Goal: Task Accomplishment & Management: Use online tool/utility

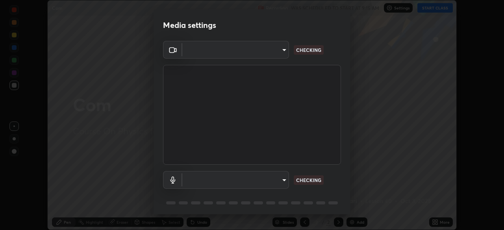
scroll to position [28, 0]
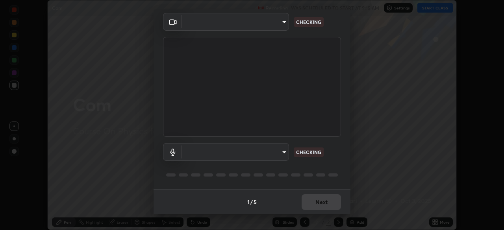
type input "f44939252cec670a7c81aafead478e6b9f15b20a1b8f1ae8dba2619045631b1c"
type input "default"
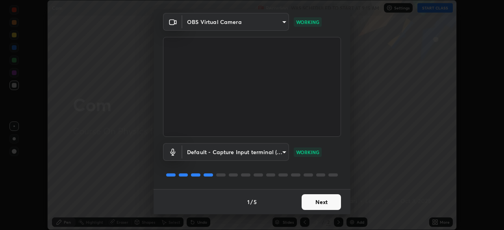
click at [320, 199] on button "Next" at bounding box center [320, 202] width 39 height 16
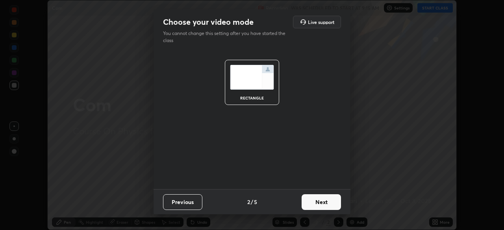
click at [319, 201] on button "Next" at bounding box center [320, 202] width 39 height 16
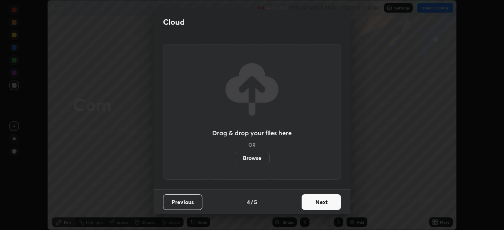
click at [319, 202] on button "Next" at bounding box center [320, 202] width 39 height 16
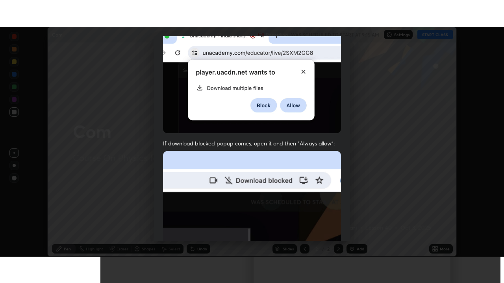
scroll to position [188, 0]
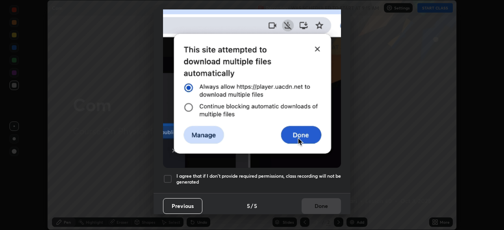
click at [166, 175] on div at bounding box center [167, 178] width 9 height 9
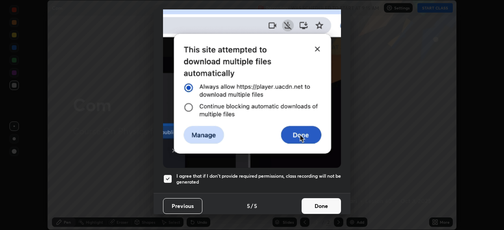
click at [321, 201] on button "Done" at bounding box center [320, 206] width 39 height 16
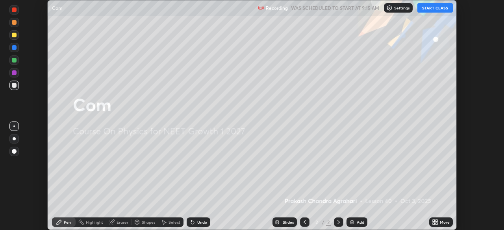
click at [436, 223] on icon at bounding box center [436, 224] width 2 height 2
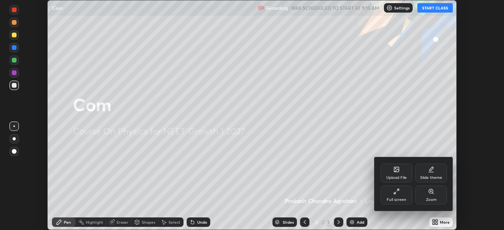
click at [397, 196] on div "Full screen" at bounding box center [395, 195] width 31 height 19
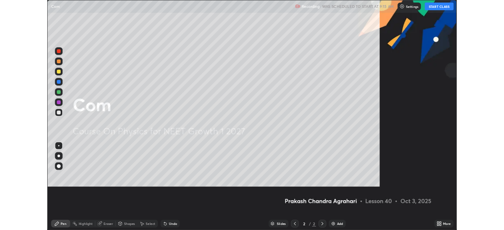
scroll to position [283, 504]
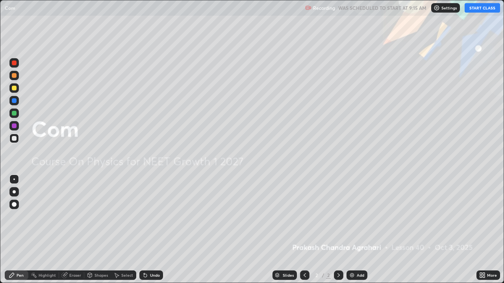
click at [480, 11] on button "START CLASS" at bounding box center [481, 7] width 35 height 9
click at [356, 230] on div "Add" at bounding box center [359, 275] width 7 height 4
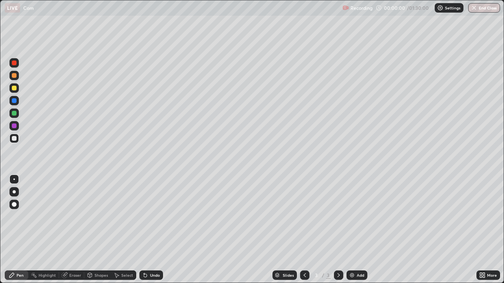
click at [482, 230] on icon at bounding box center [482, 275] width 6 height 6
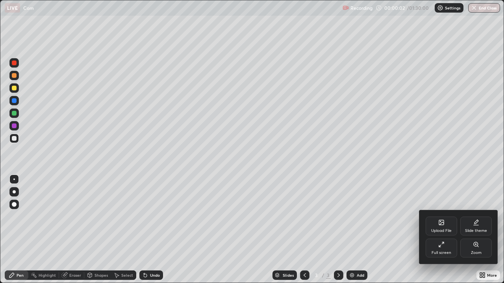
click at [399, 230] on div at bounding box center [252, 141] width 504 height 283
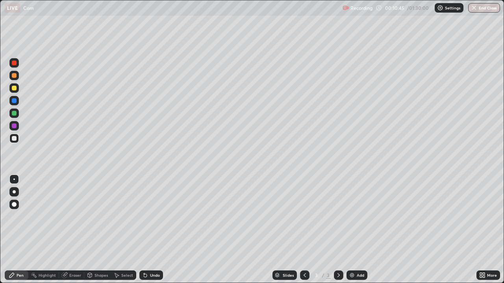
click at [480, 230] on icon at bounding box center [481, 274] width 2 height 2
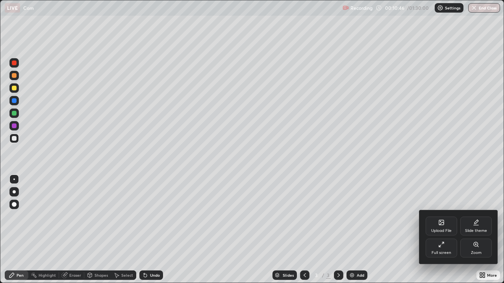
click at [440, 230] on div "Full screen" at bounding box center [440, 248] width 31 height 19
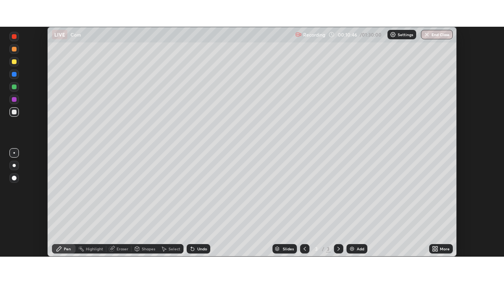
scroll to position [39117, 38843]
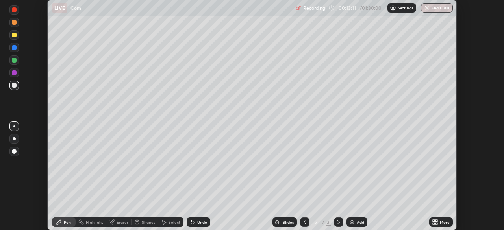
click at [436, 220] on icon at bounding box center [436, 221] width 2 height 2
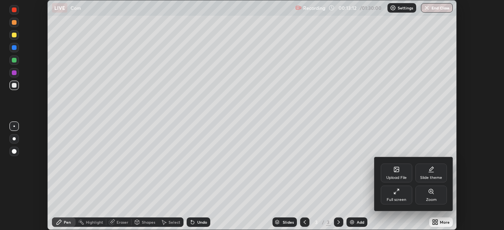
click at [398, 170] on icon at bounding box center [396, 170] width 4 height 3
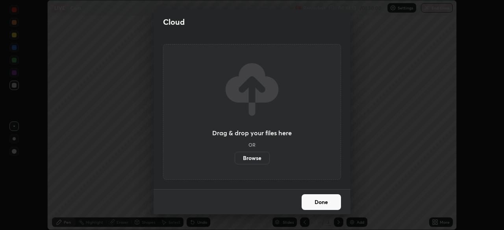
click at [259, 155] on label "Browse" at bounding box center [252, 158] width 35 height 13
click at [235, 155] on input "Browse" at bounding box center [235, 158] width 0 height 13
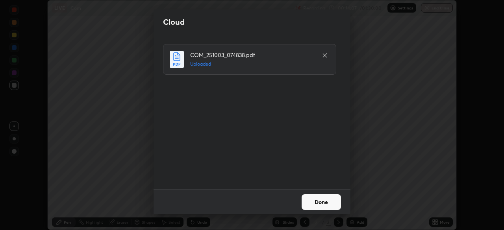
click at [323, 201] on button "Done" at bounding box center [320, 202] width 39 height 16
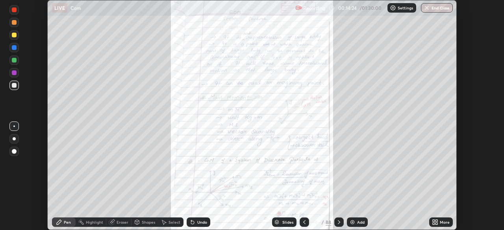
click at [433, 221] on icon at bounding box center [433, 221] width 2 height 2
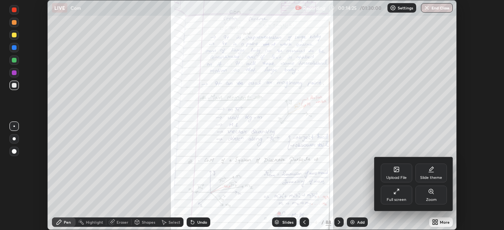
click at [397, 196] on div "Full screen" at bounding box center [395, 195] width 31 height 19
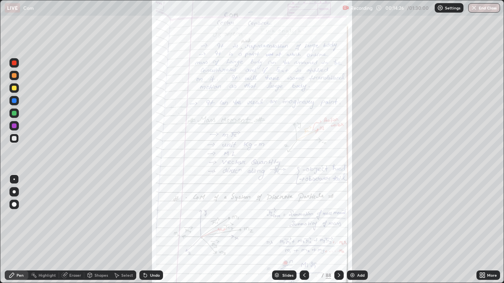
scroll to position [283, 504]
click at [480, 230] on icon at bounding box center [482, 275] width 6 height 6
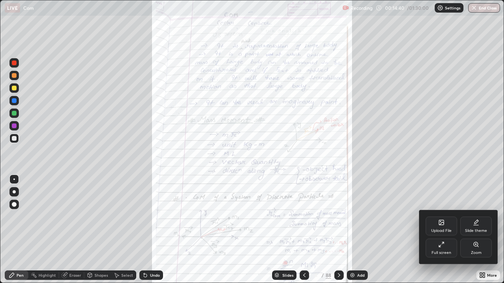
click at [472, 230] on div "Zoom" at bounding box center [476, 253] width 11 height 4
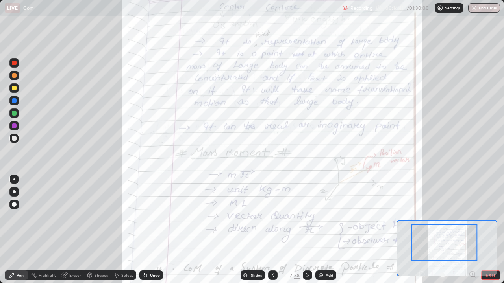
click at [472, 230] on icon at bounding box center [472, 275] width 8 height 8
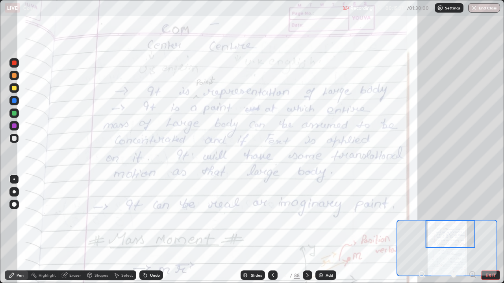
click at [421, 230] on icon at bounding box center [422, 274] width 2 height 0
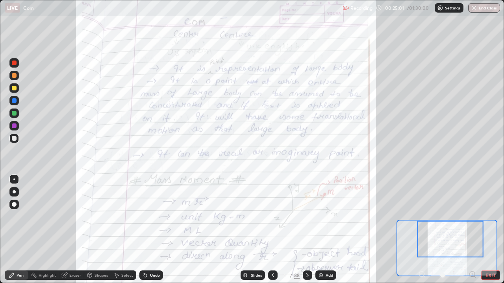
click at [15, 126] on div at bounding box center [14, 126] width 5 height 5
click at [20, 230] on div "Pen" at bounding box center [17, 275] width 24 height 9
click at [323, 230] on div "Add" at bounding box center [325, 275] width 21 height 9
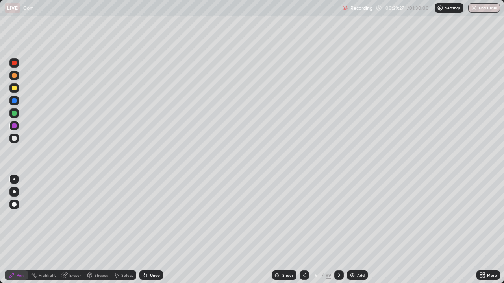
click at [14, 192] on div at bounding box center [14, 191] width 3 height 3
click at [17, 87] on div at bounding box center [13, 87] width 9 height 9
click at [303, 230] on icon at bounding box center [304, 275] width 6 height 6
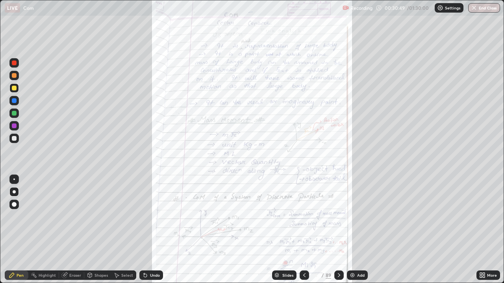
click at [481, 230] on icon at bounding box center [481, 277] width 2 height 2
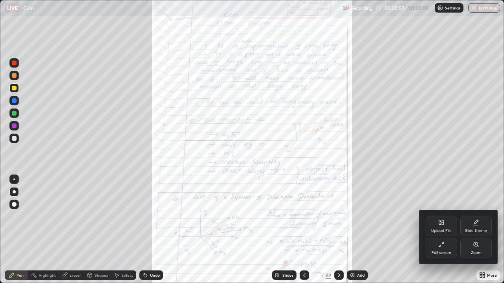
click at [473, 230] on div "Zoom" at bounding box center [475, 248] width 31 height 19
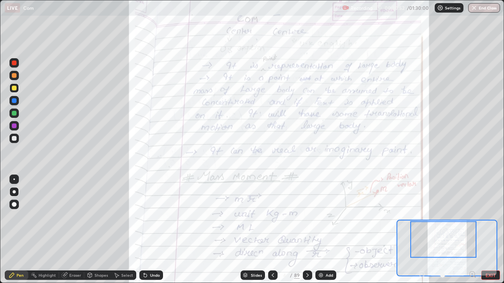
click at [472, 230] on icon at bounding box center [472, 274] width 2 height 0
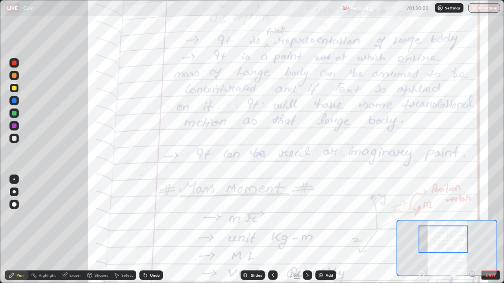
click at [472, 230] on icon at bounding box center [472, 274] width 2 height 0
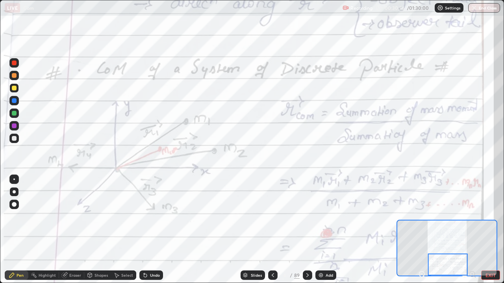
click at [424, 230] on icon at bounding box center [424, 277] width 2 height 2
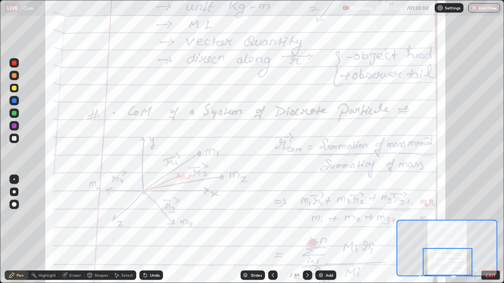
click at [421, 230] on icon at bounding box center [422, 274] width 2 height 0
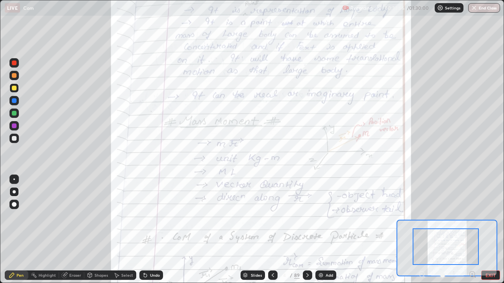
click at [472, 230] on icon at bounding box center [472, 275] width 8 height 8
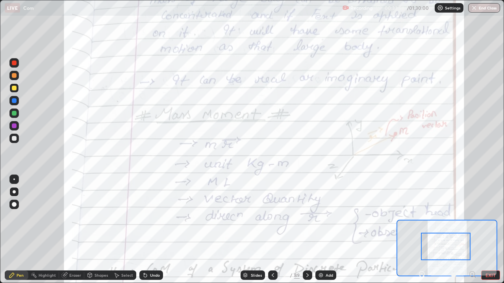
click at [471, 230] on icon at bounding box center [472, 275] width 8 height 8
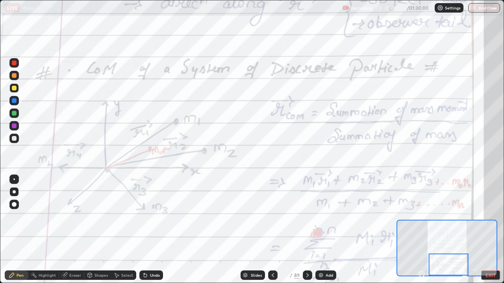
click at [322, 230] on div "Add" at bounding box center [325, 275] width 21 height 9
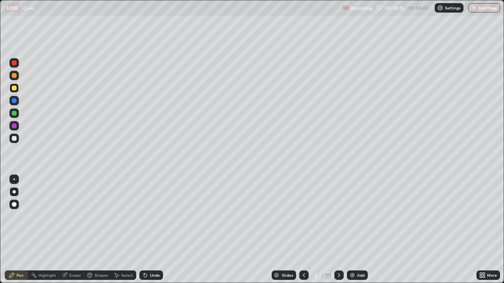
click at [103, 230] on div "Shapes" at bounding box center [100, 275] width 13 height 4
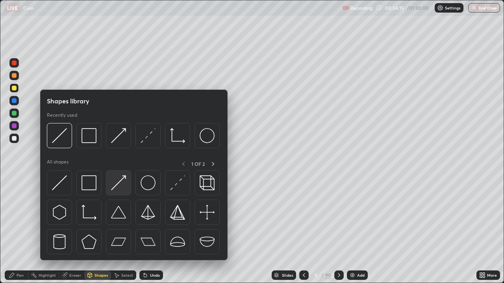
click at [116, 189] on img at bounding box center [118, 182] width 15 height 15
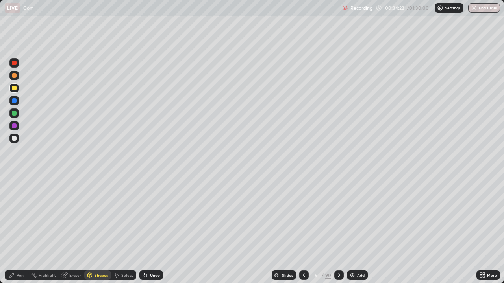
click at [18, 114] on div at bounding box center [13, 113] width 9 height 9
click at [155, 230] on div "Undo" at bounding box center [155, 275] width 10 height 4
click at [17, 230] on div "Pen" at bounding box center [17, 275] width 24 height 9
click at [97, 230] on div "Shapes" at bounding box center [97, 275] width 27 height 9
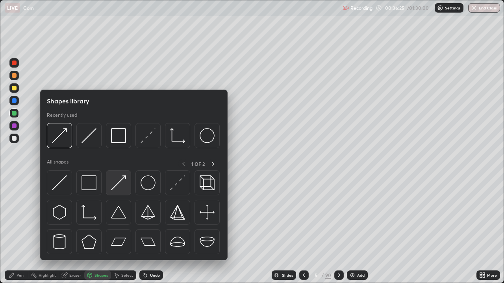
click at [121, 182] on img at bounding box center [118, 182] width 15 height 15
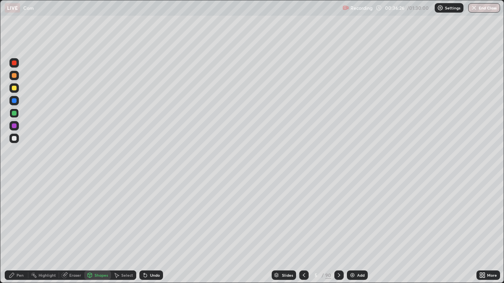
click at [18, 138] on div at bounding box center [13, 138] width 9 height 9
click at [20, 230] on div "Pen" at bounding box center [20, 275] width 7 height 4
click at [13, 125] on div at bounding box center [14, 126] width 5 height 5
click at [97, 230] on div "Shapes" at bounding box center [100, 275] width 13 height 4
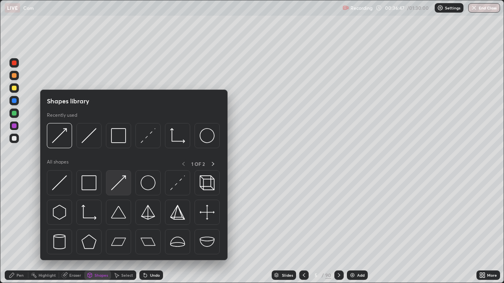
click at [119, 185] on img at bounding box center [118, 182] width 15 height 15
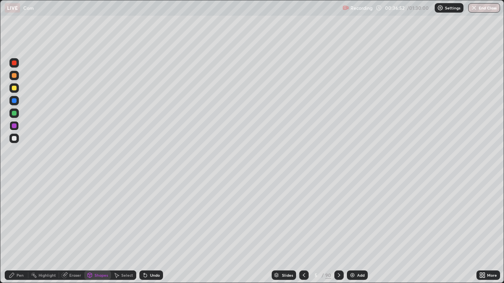
click at [21, 230] on div "Pen" at bounding box center [20, 275] width 7 height 4
click at [303, 230] on icon at bounding box center [304, 275] width 6 height 6
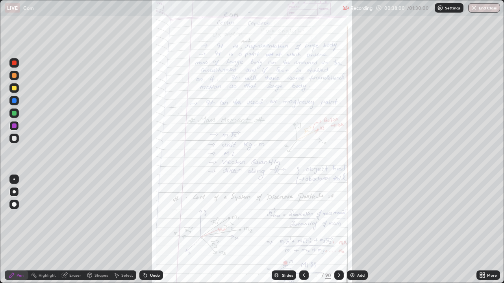
click at [335, 230] on div at bounding box center [338, 275] width 9 height 9
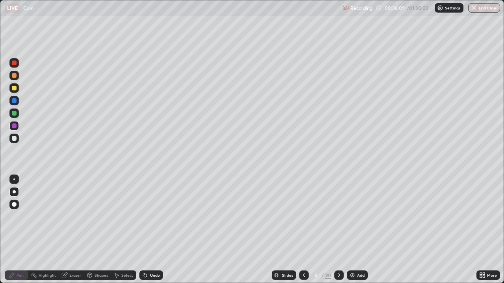
click at [150, 230] on div "Undo" at bounding box center [155, 275] width 10 height 4
click at [147, 230] on icon at bounding box center [145, 275] width 6 height 6
click at [76, 230] on div "Eraser" at bounding box center [75, 275] width 12 height 4
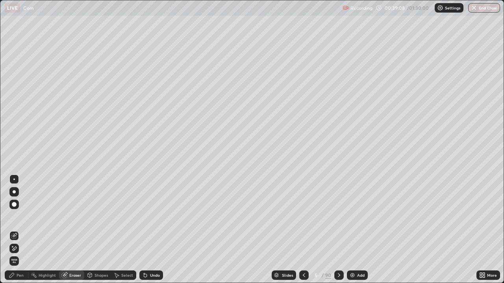
click at [18, 230] on div "Pen" at bounding box center [20, 275] width 7 height 4
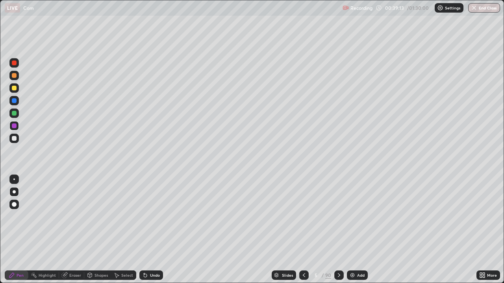
click at [147, 230] on icon at bounding box center [145, 275] width 6 height 6
click at [151, 230] on div "Undo" at bounding box center [151, 275] width 24 height 9
click at [11, 139] on div at bounding box center [13, 138] width 9 height 9
click at [152, 230] on div "Undo" at bounding box center [155, 275] width 10 height 4
click at [303, 230] on icon at bounding box center [304, 275] width 2 height 4
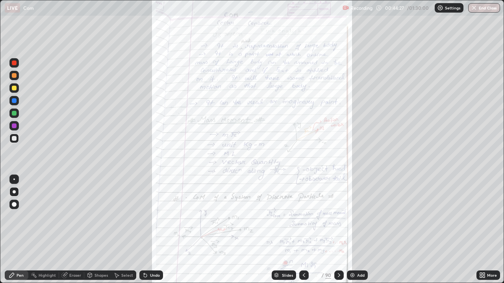
click at [481, 230] on icon at bounding box center [481, 274] width 2 height 2
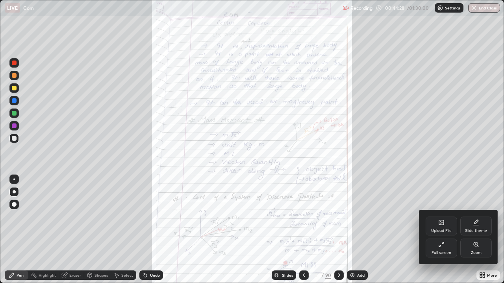
click at [467, 230] on div "Zoom" at bounding box center [475, 248] width 31 height 19
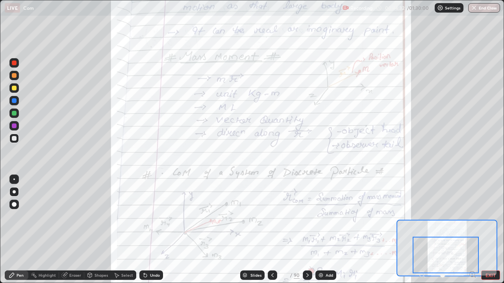
click at [307, 230] on icon at bounding box center [307, 275] width 6 height 6
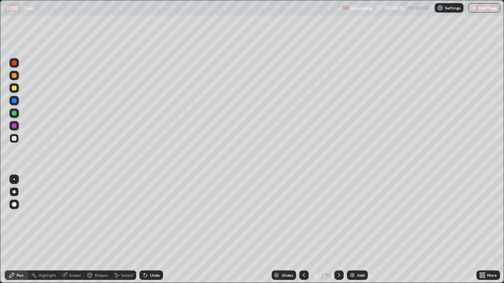
click at [337, 230] on icon at bounding box center [339, 275] width 6 height 6
click at [338, 230] on icon at bounding box center [339, 275] width 6 height 6
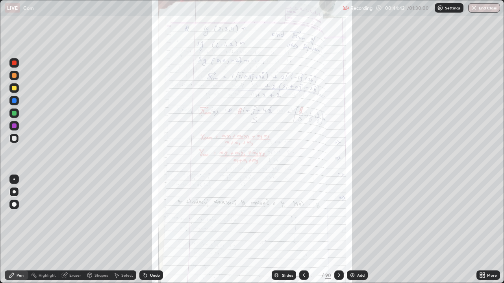
click at [480, 230] on icon at bounding box center [481, 277] width 2 height 2
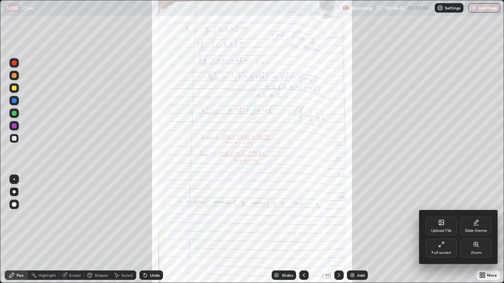
click at [476, 230] on div "Zoom" at bounding box center [476, 253] width 11 height 4
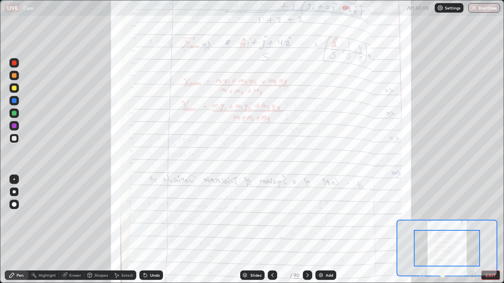
click at [472, 230] on icon at bounding box center [472, 275] width 8 height 8
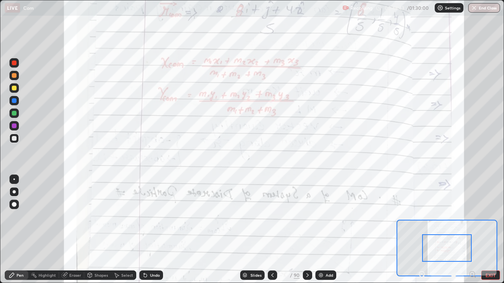
click at [472, 230] on icon at bounding box center [472, 274] width 2 height 0
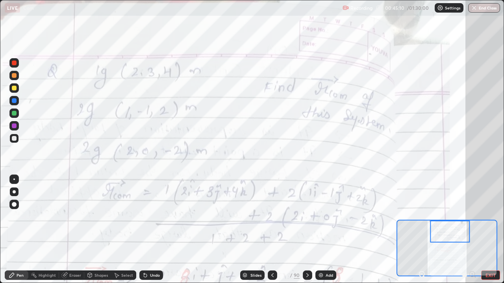
click at [483, 230] on button "EXIT" at bounding box center [490, 275] width 19 height 9
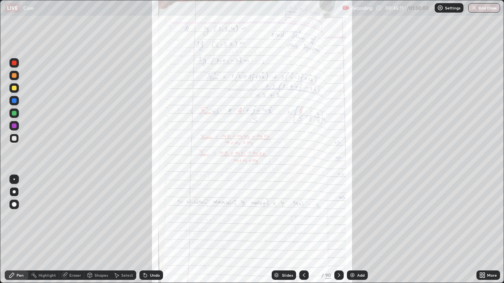
click at [358, 230] on div "Add" at bounding box center [357, 275] width 21 height 9
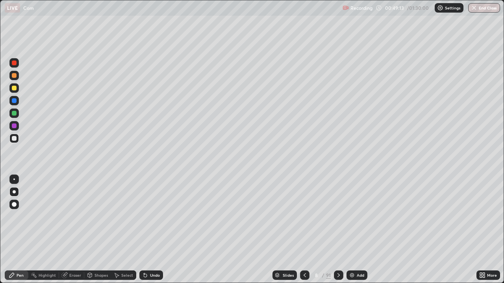
click at [300, 230] on div at bounding box center [304, 275] width 9 height 9
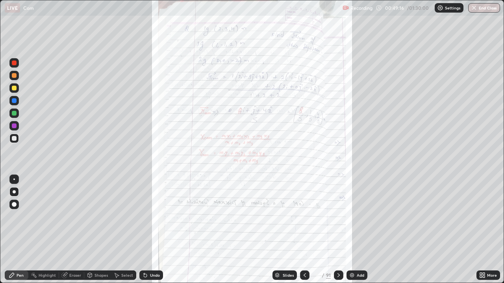
click at [483, 230] on icon at bounding box center [483, 277] width 2 height 2
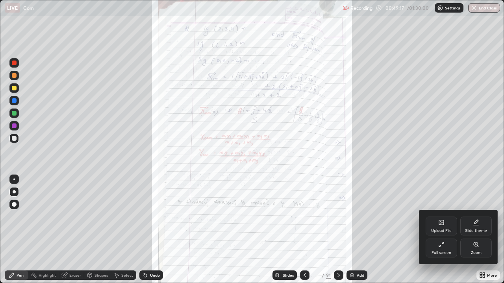
click at [469, 230] on div "Zoom" at bounding box center [475, 248] width 31 height 19
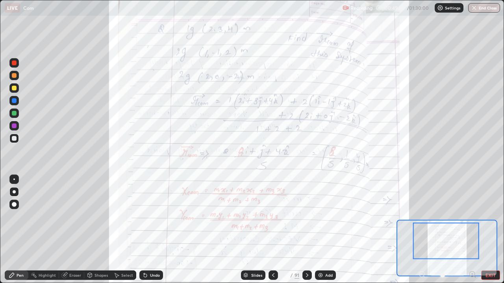
click at [67, 230] on icon at bounding box center [64, 275] width 6 height 6
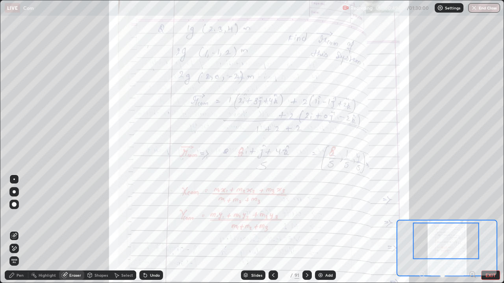
click at [17, 230] on div "Pen" at bounding box center [17, 275] width 24 height 9
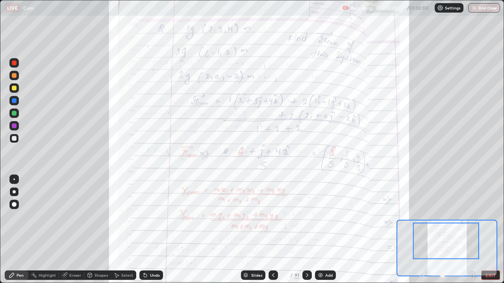
click at [14, 126] on div at bounding box center [14, 126] width 5 height 5
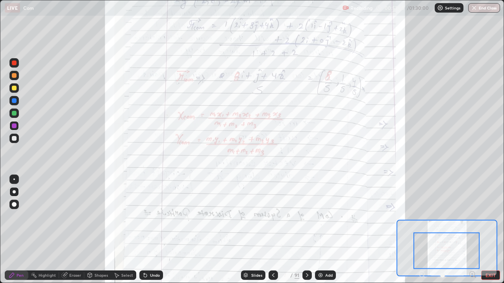
click at [306, 230] on icon at bounding box center [307, 275] width 6 height 6
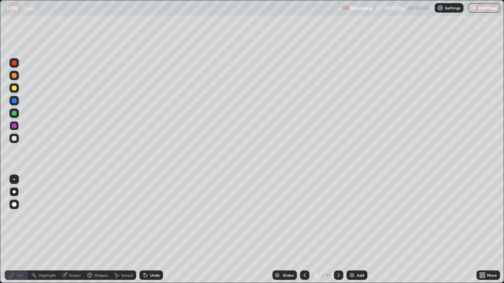
click at [341, 230] on div at bounding box center [338, 275] width 9 height 9
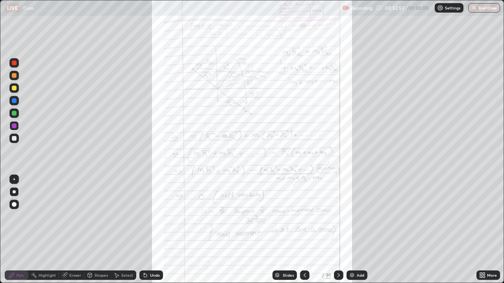
click at [303, 230] on icon at bounding box center [304, 275] width 6 height 6
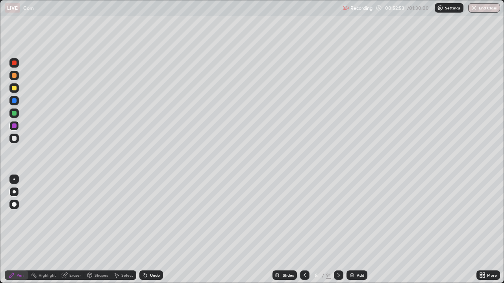
click at [303, 230] on icon at bounding box center [304, 275] width 6 height 6
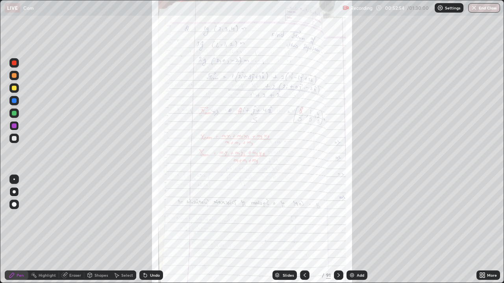
click at [303, 230] on icon at bounding box center [304, 275] width 6 height 6
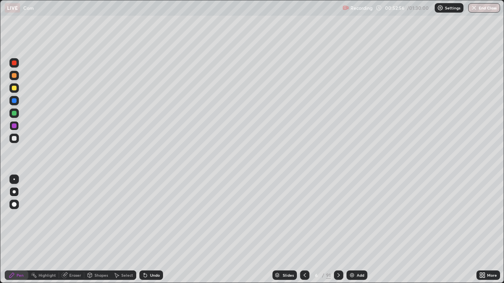
click at [304, 230] on icon at bounding box center [304, 275] width 6 height 6
click at [127, 230] on div "Select" at bounding box center [127, 275] width 12 height 4
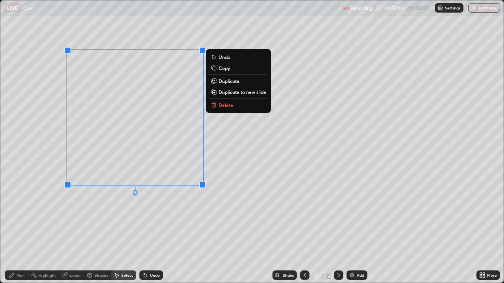
click at [212, 90] on icon at bounding box center [213, 92] width 4 height 4
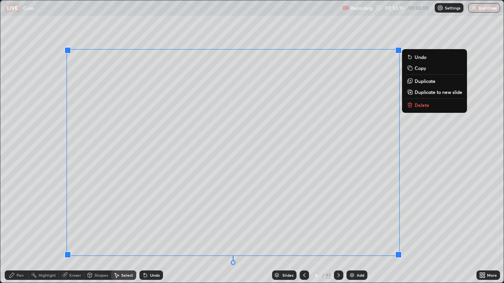
click at [430, 196] on div "0 ° Undo Copy Duplicate Duplicate to new slide Delete" at bounding box center [251, 141] width 503 height 283
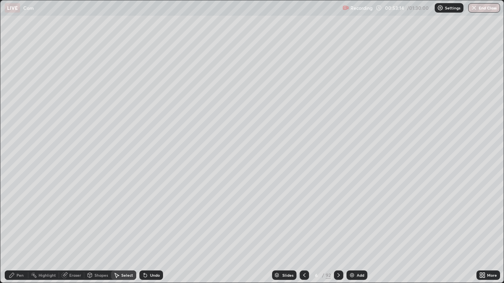
click at [94, 230] on div "Shapes" at bounding box center [97, 275] width 27 height 9
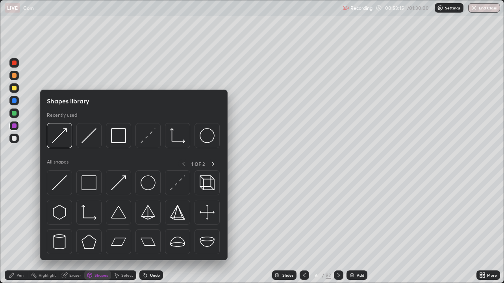
click at [75, 230] on div "Eraser" at bounding box center [71, 275] width 25 height 9
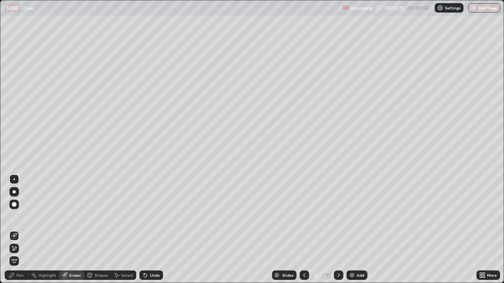
click at [17, 230] on div "Pen" at bounding box center [20, 275] width 7 height 4
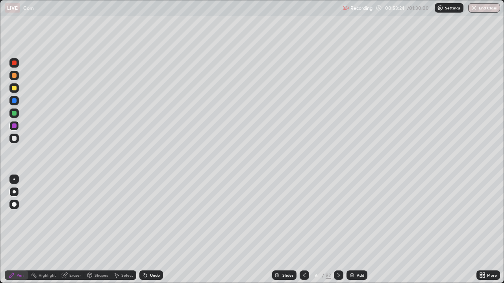
click at [18, 113] on div at bounding box center [13, 113] width 9 height 9
click at [16, 139] on div at bounding box center [14, 138] width 5 height 5
click at [17, 79] on div at bounding box center [13, 75] width 9 height 9
click at [101, 230] on div "Shapes" at bounding box center [100, 275] width 13 height 4
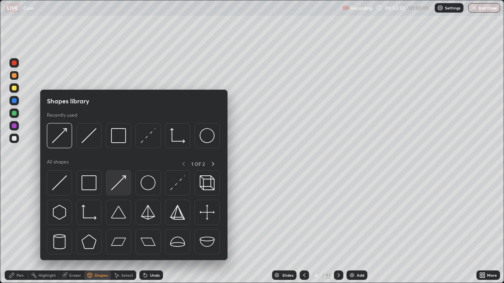
click at [117, 183] on img at bounding box center [118, 182] width 15 height 15
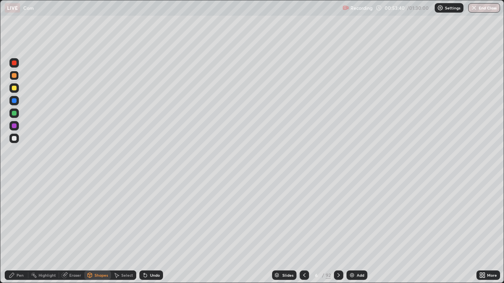
click at [22, 230] on div "Pen" at bounding box center [20, 275] width 7 height 4
click at [338, 230] on icon at bounding box center [338, 275] width 2 height 4
click at [337, 230] on icon at bounding box center [338, 275] width 2 height 4
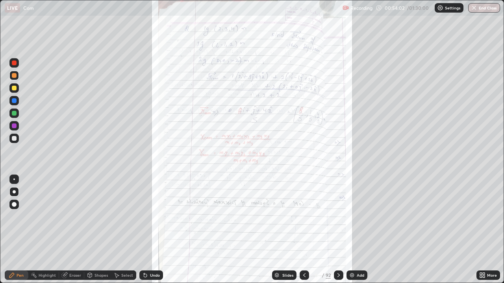
click at [336, 230] on icon at bounding box center [338, 275] width 6 height 6
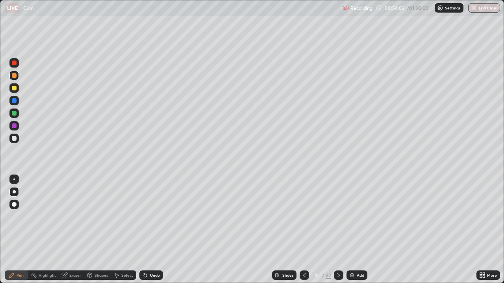
click at [336, 230] on div at bounding box center [338, 275] width 9 height 9
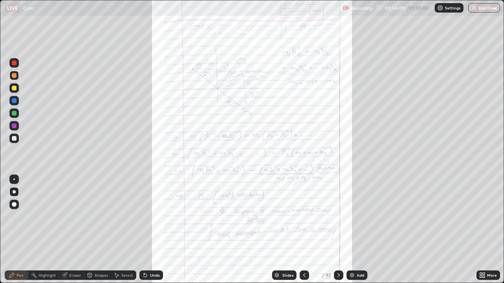
click at [303, 230] on icon at bounding box center [304, 275] width 6 height 6
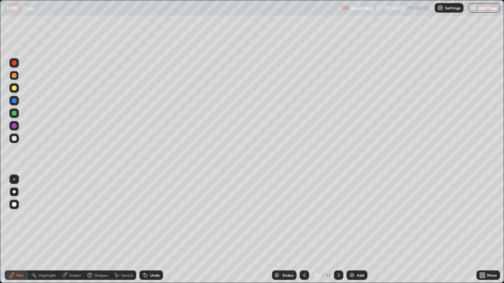
click at [301, 230] on div at bounding box center [303, 275] width 9 height 9
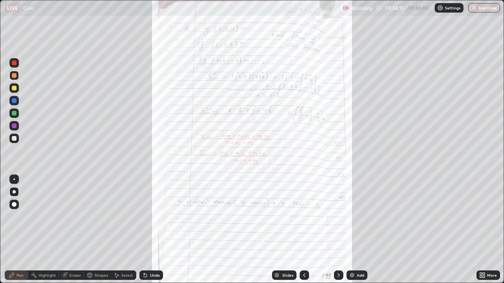
click at [301, 230] on icon at bounding box center [304, 275] width 6 height 6
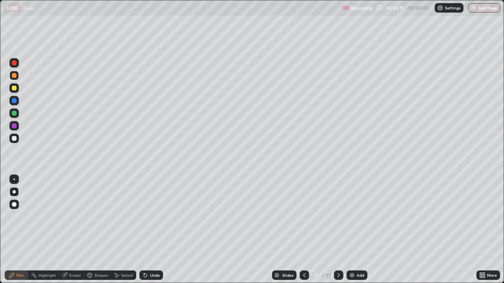
click at [303, 230] on icon at bounding box center [304, 275] width 6 height 6
click at [153, 230] on div "Undo" at bounding box center [155, 275] width 10 height 4
click at [152, 230] on div "Undo" at bounding box center [151, 275] width 24 height 9
click at [338, 230] on icon at bounding box center [338, 275] width 6 height 6
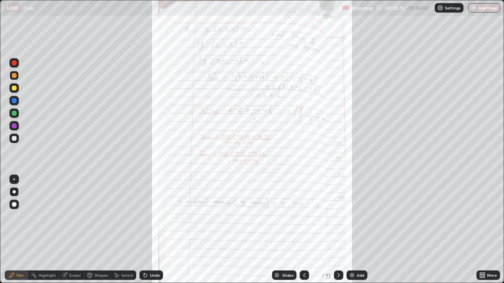
click at [338, 230] on icon at bounding box center [338, 275] width 6 height 6
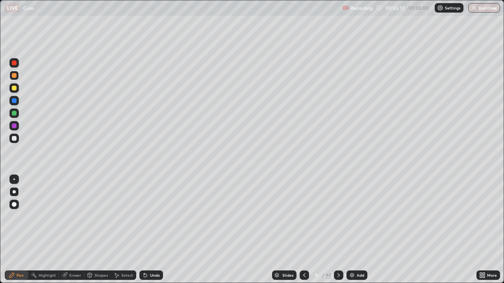
click at [337, 230] on icon at bounding box center [338, 275] width 6 height 6
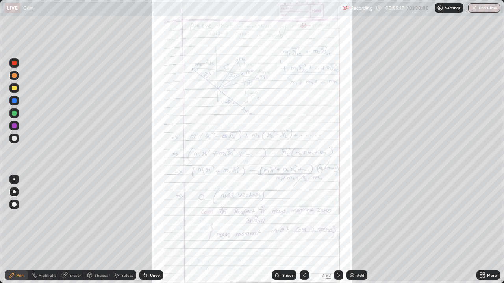
click at [480, 230] on icon at bounding box center [481, 274] width 2 height 2
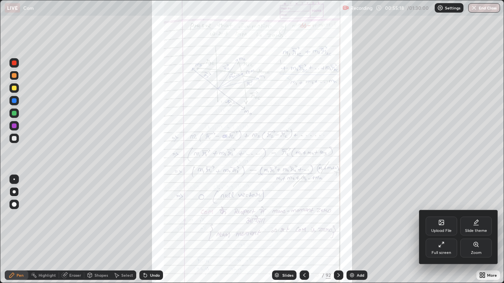
click at [477, 230] on div "Zoom" at bounding box center [475, 248] width 31 height 19
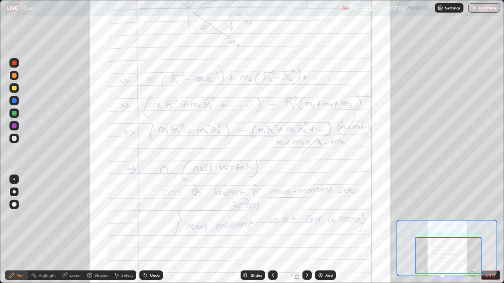
click at [271, 230] on icon at bounding box center [273, 275] width 6 height 6
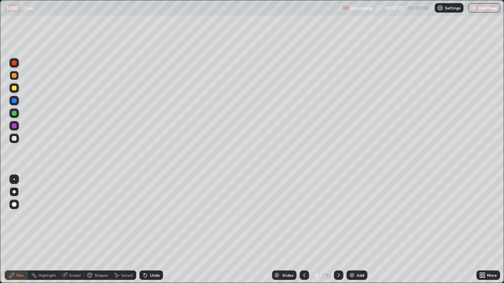
click at [303, 230] on icon at bounding box center [304, 275] width 6 height 6
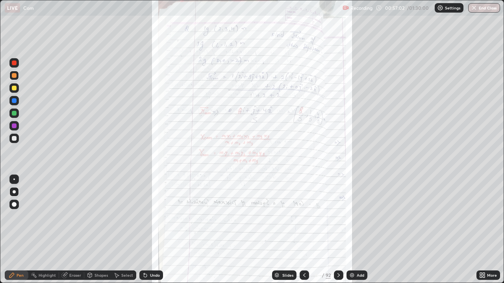
click at [303, 230] on icon at bounding box center [304, 275] width 2 height 4
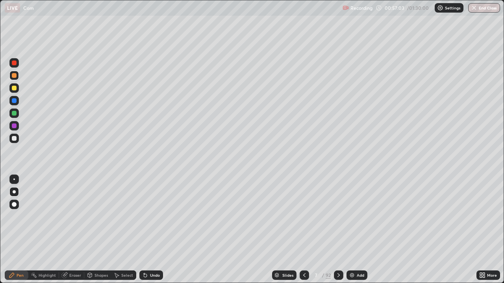
click at [301, 230] on div at bounding box center [303, 275] width 9 height 9
click at [337, 230] on icon at bounding box center [338, 275] width 6 height 6
click at [335, 230] on icon at bounding box center [338, 275] width 6 height 6
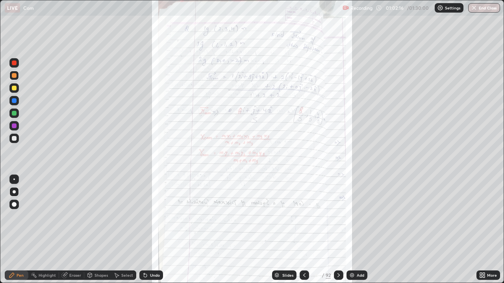
click at [334, 230] on div at bounding box center [338, 275] width 9 height 9
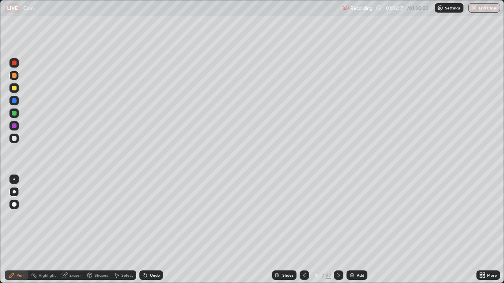
click at [334, 230] on div at bounding box center [338, 276] width 9 height 16
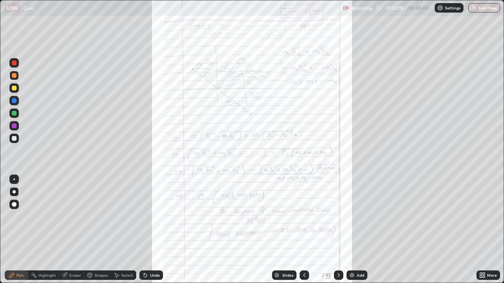
click at [338, 230] on icon at bounding box center [338, 275] width 6 height 6
click at [303, 230] on icon at bounding box center [304, 275] width 6 height 6
click at [482, 230] on icon at bounding box center [481, 277] width 2 height 2
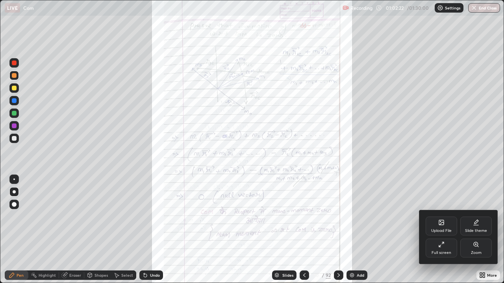
click at [481, 230] on div "Zoom" at bounding box center [475, 248] width 31 height 19
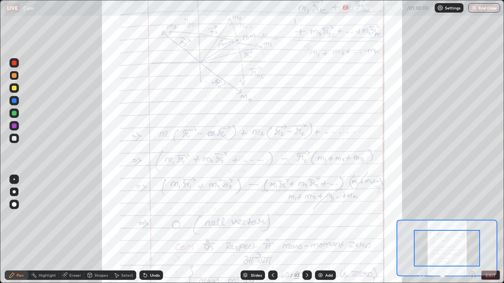
click at [472, 230] on icon at bounding box center [472, 274] width 2 height 0
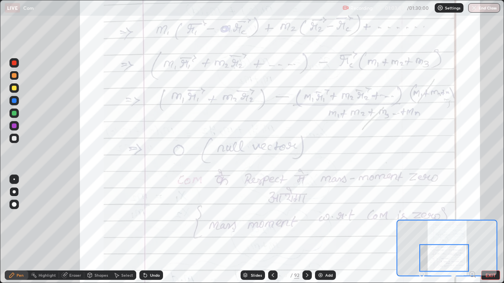
click at [320, 230] on img at bounding box center [320, 275] width 6 height 6
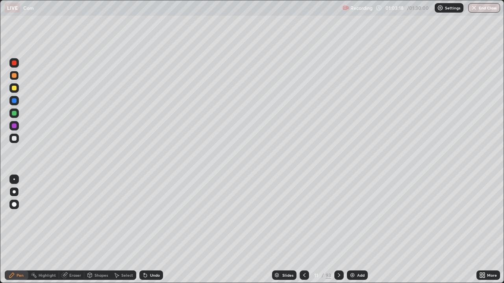
click at [300, 230] on div at bounding box center [303, 275] width 9 height 9
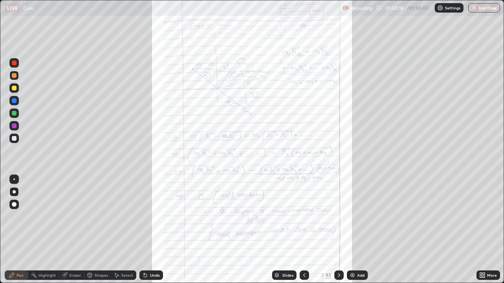
click at [303, 230] on icon at bounding box center [304, 275] width 6 height 6
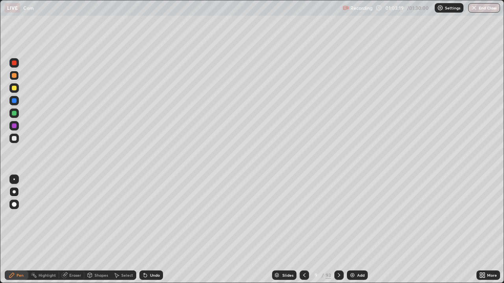
click at [303, 230] on icon at bounding box center [304, 275] width 6 height 6
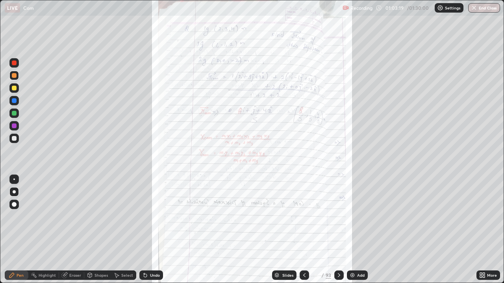
click at [303, 230] on icon at bounding box center [304, 275] width 6 height 6
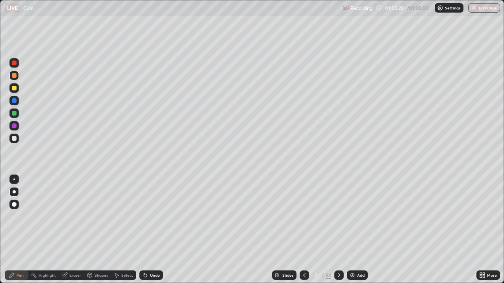
click at [303, 230] on icon at bounding box center [304, 275] width 6 height 6
click at [124, 230] on div "Select" at bounding box center [123, 275] width 25 height 9
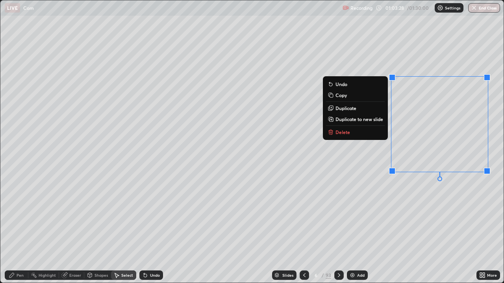
click at [369, 117] on p "Duplicate to new slide" at bounding box center [359, 119] width 48 height 6
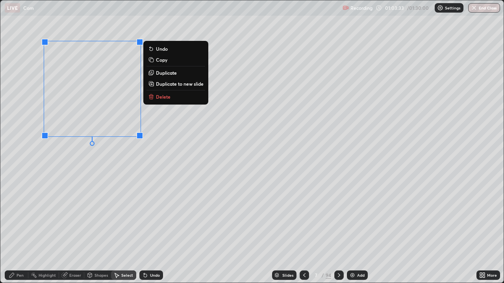
click at [19, 230] on div "Pen" at bounding box center [17, 275] width 24 height 9
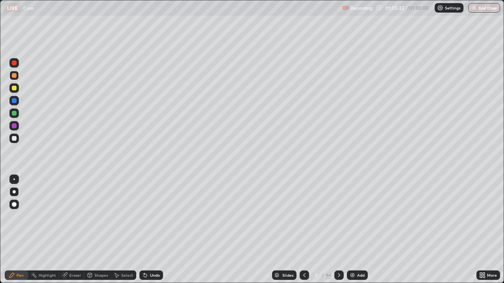
click at [72, 230] on div "Eraser" at bounding box center [71, 275] width 25 height 9
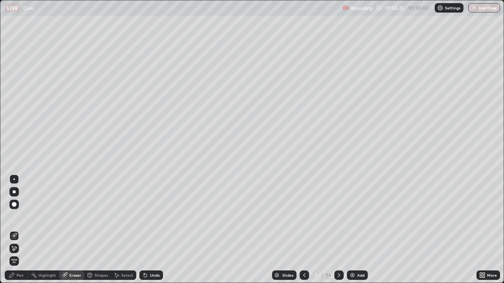
click at [74, 230] on div "Eraser" at bounding box center [71, 275] width 25 height 9
click at [16, 230] on div "Pen" at bounding box center [17, 275] width 24 height 9
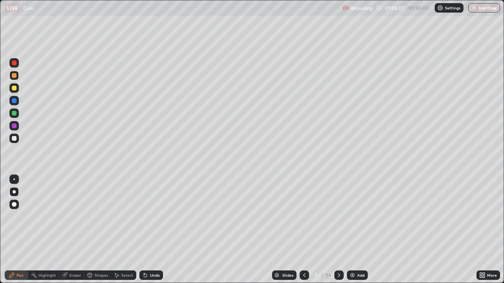
click at [131, 230] on div "Select" at bounding box center [127, 275] width 12 height 4
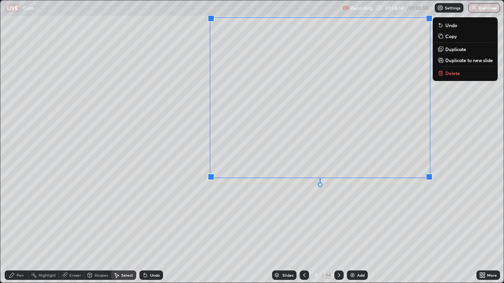
click at [188, 220] on div "0 ° Undo Copy Duplicate Duplicate to new slide Delete" at bounding box center [251, 141] width 503 height 283
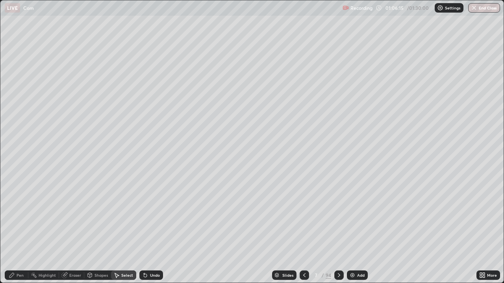
click at [14, 230] on icon at bounding box center [12, 275] width 6 height 6
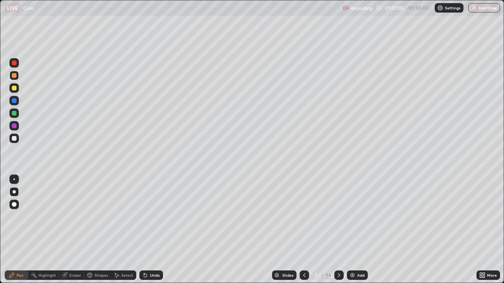
click at [303, 230] on div at bounding box center [303, 275] width 9 height 9
click at [336, 230] on icon at bounding box center [339, 275] width 6 height 6
click at [338, 230] on icon at bounding box center [339, 275] width 6 height 6
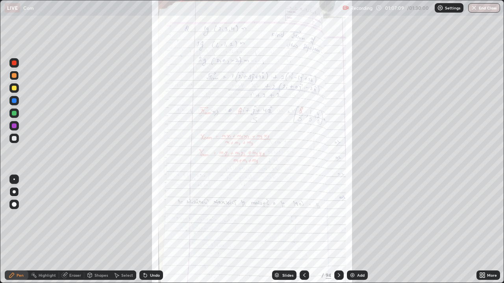
click at [337, 230] on icon at bounding box center [339, 275] width 6 height 6
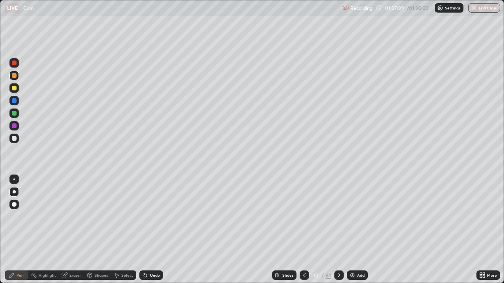
click at [334, 230] on div at bounding box center [338, 275] width 9 height 9
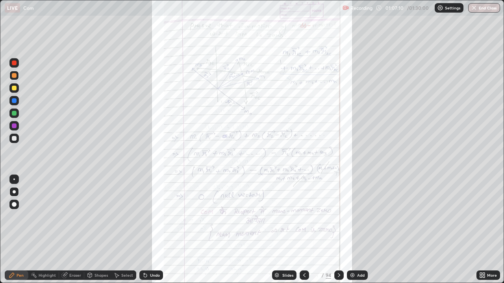
click at [338, 230] on icon at bounding box center [339, 275] width 6 height 6
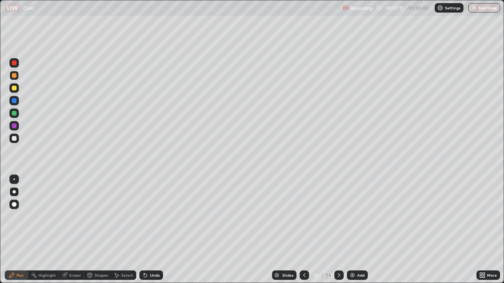
click at [303, 230] on icon at bounding box center [304, 275] width 6 height 6
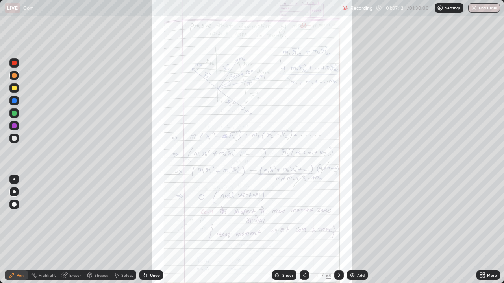
click at [477, 230] on div "More" at bounding box center [488, 275] width 24 height 9
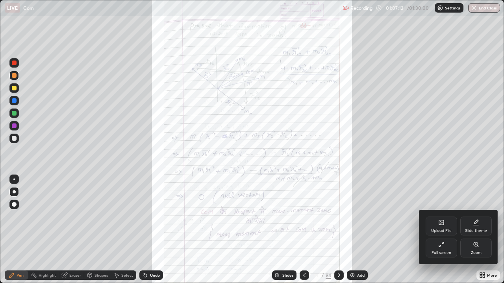
click at [465, 230] on div "Zoom" at bounding box center [475, 248] width 31 height 19
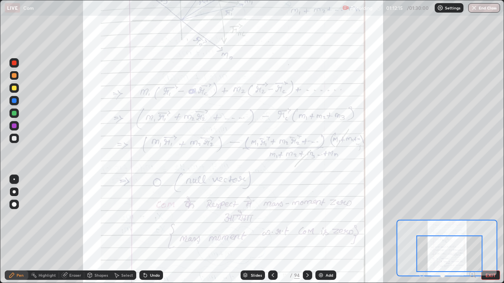
click at [303, 230] on div at bounding box center [307, 275] width 9 height 9
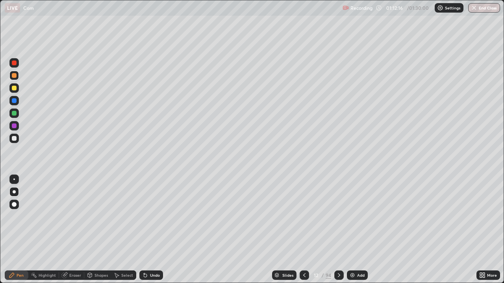
click at [338, 230] on icon at bounding box center [339, 275] width 6 height 6
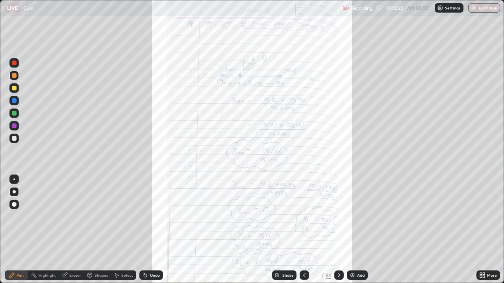
click at [483, 230] on icon at bounding box center [483, 274] width 2 height 2
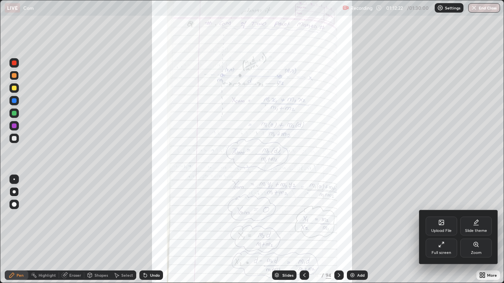
click at [475, 230] on div "Zoom" at bounding box center [476, 253] width 11 height 4
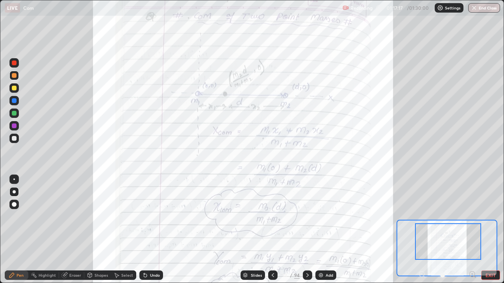
click at [318, 230] on img at bounding box center [321, 275] width 6 height 6
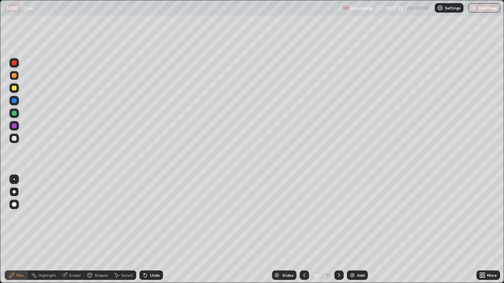
click at [15, 113] on div at bounding box center [14, 113] width 5 height 5
click at [11, 125] on div at bounding box center [13, 125] width 9 height 9
click at [66, 230] on icon at bounding box center [64, 275] width 5 height 5
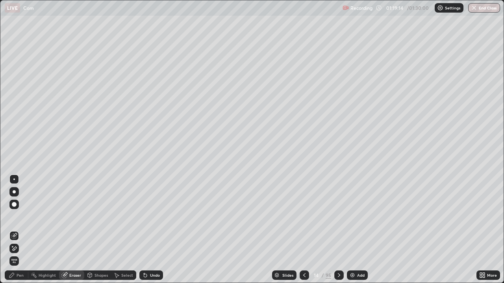
click at [15, 230] on div "Pen" at bounding box center [17, 275] width 24 height 9
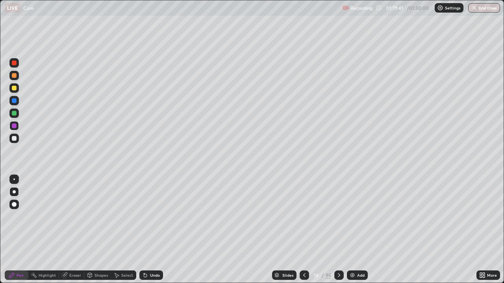
click at [305, 230] on icon at bounding box center [304, 275] width 6 height 6
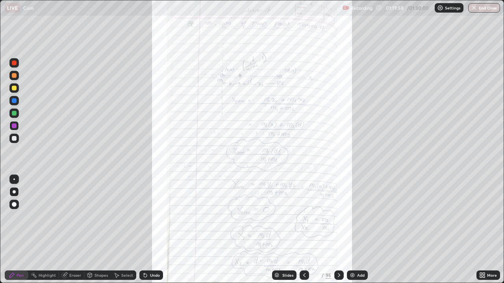
click at [489, 230] on div "More" at bounding box center [492, 275] width 10 height 4
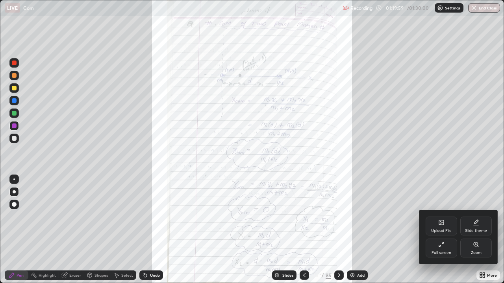
click at [468, 230] on div "Zoom" at bounding box center [475, 248] width 31 height 19
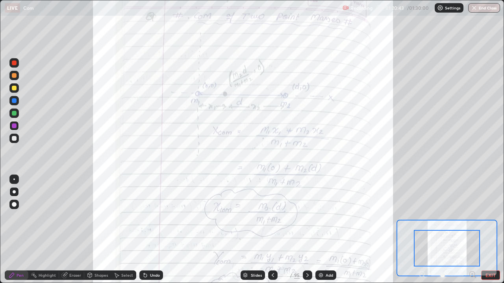
click at [307, 230] on icon at bounding box center [307, 275] width 2 height 4
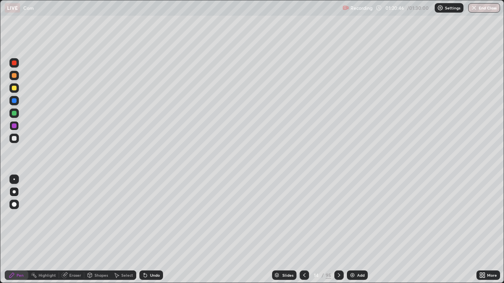
click at [483, 230] on icon at bounding box center [483, 277] width 2 height 2
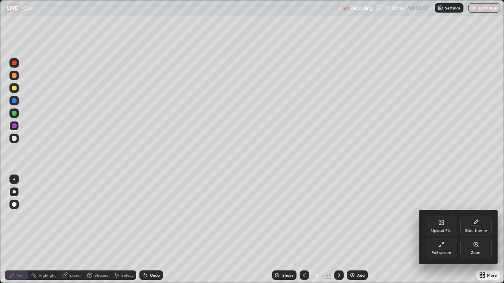
click at [472, 230] on div "Zoom" at bounding box center [475, 248] width 31 height 19
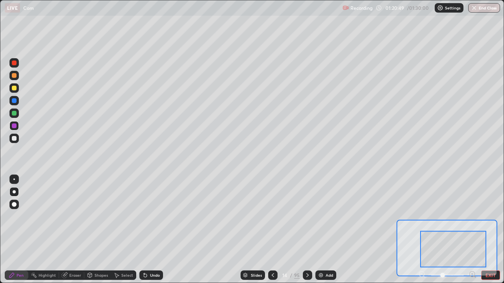
click at [422, 230] on div at bounding box center [447, 275] width 58 height 9
click at [492, 230] on button "EXIT" at bounding box center [490, 275] width 19 height 9
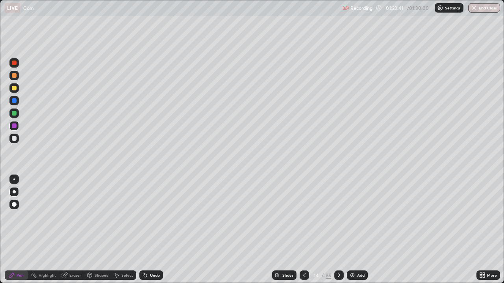
click at [340, 230] on icon at bounding box center [339, 275] width 6 height 6
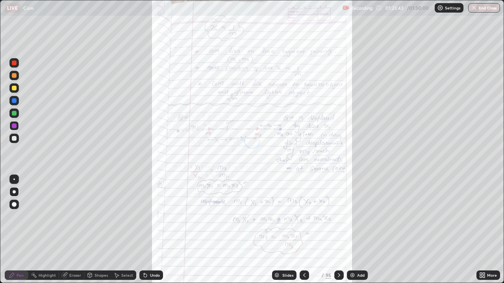
click at [338, 230] on icon at bounding box center [339, 275] width 6 height 6
click at [304, 230] on icon at bounding box center [304, 275] width 6 height 6
click at [303, 230] on icon at bounding box center [304, 275] width 6 height 6
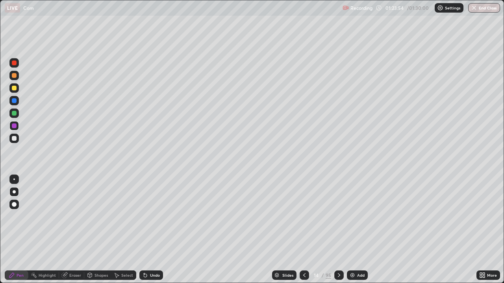
click at [303, 230] on icon at bounding box center [304, 275] width 6 height 6
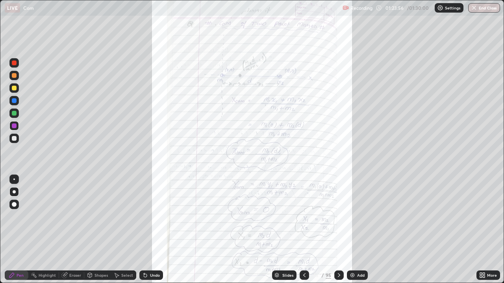
click at [483, 230] on icon at bounding box center [483, 274] width 2 height 2
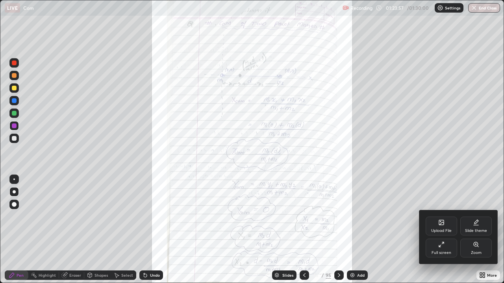
click at [475, 230] on icon at bounding box center [476, 244] width 2 height 0
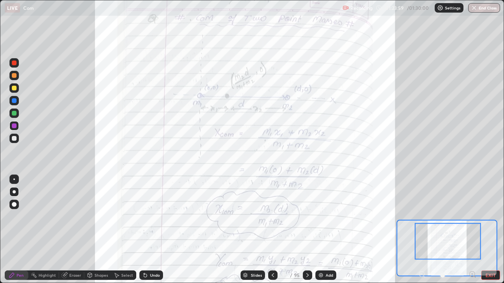
click at [471, 230] on icon at bounding box center [472, 274] width 2 height 0
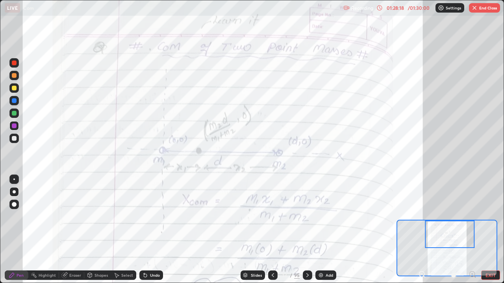
click at [74, 230] on div "Eraser" at bounding box center [75, 275] width 12 height 4
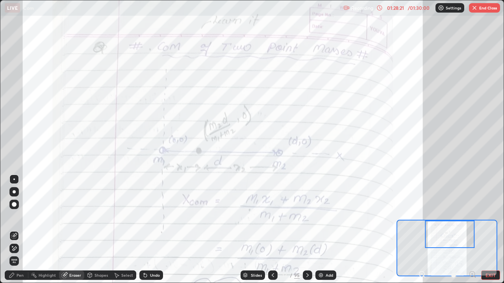
click at [22, 230] on div "Pen" at bounding box center [20, 275] width 7 height 4
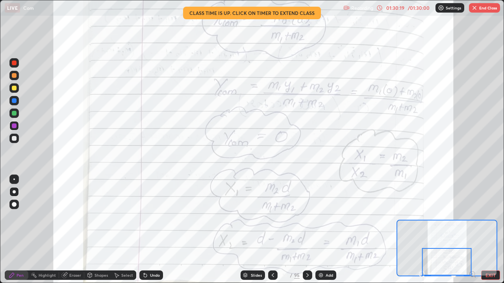
click at [306, 230] on div at bounding box center [307, 275] width 9 height 9
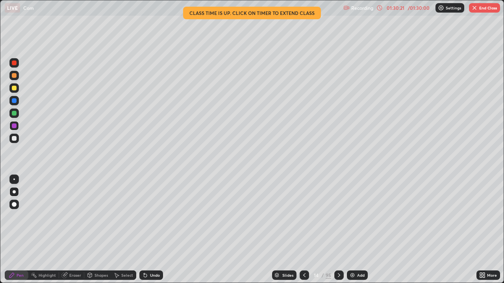
click at [338, 230] on icon at bounding box center [339, 275] width 6 height 6
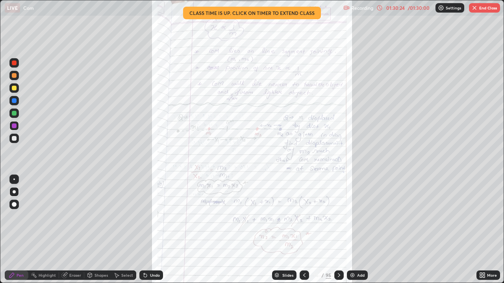
click at [483, 230] on icon at bounding box center [483, 274] width 2 height 2
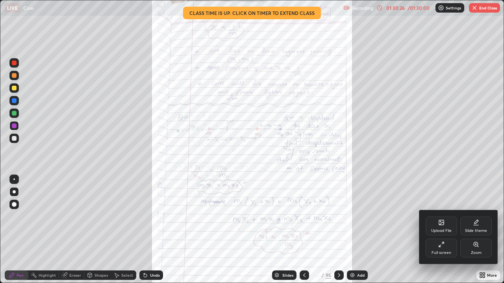
click at [473, 230] on div "Zoom" at bounding box center [475, 248] width 31 height 19
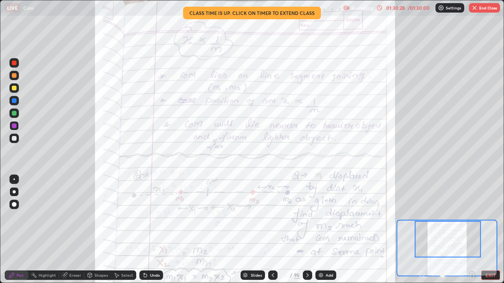
click at [472, 230] on icon at bounding box center [472, 274] width 2 height 0
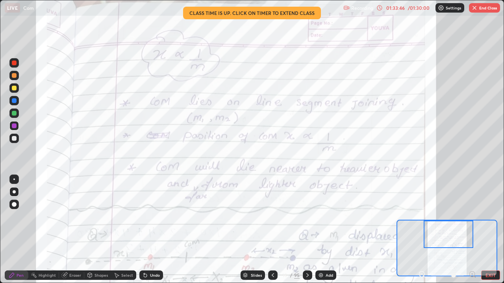
click at [483, 6] on button "End Class" at bounding box center [484, 7] width 31 height 9
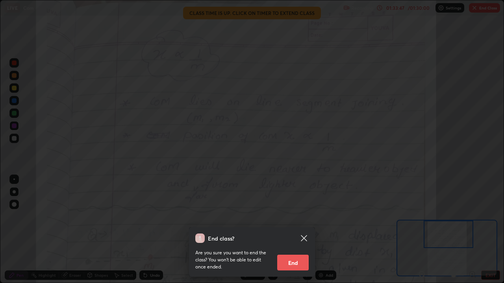
click at [298, 230] on button "End" at bounding box center [292, 263] width 31 height 16
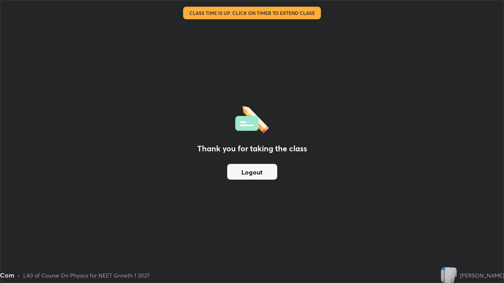
click at [305, 84] on div "Thank you for taking the class Logout" at bounding box center [251, 141] width 503 height 283
